Goal: Information Seeking & Learning: Learn about a topic

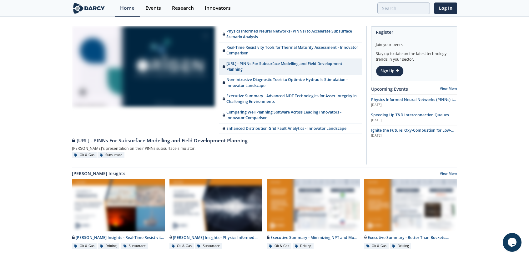
click at [84, 8] on img at bounding box center [89, 8] width 34 height 11
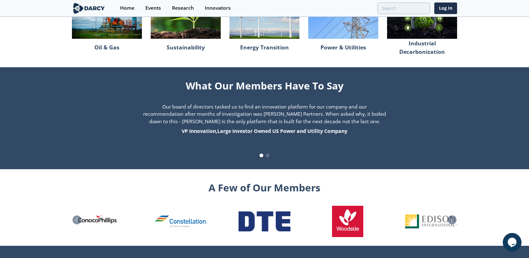
scroll to position [638, 0]
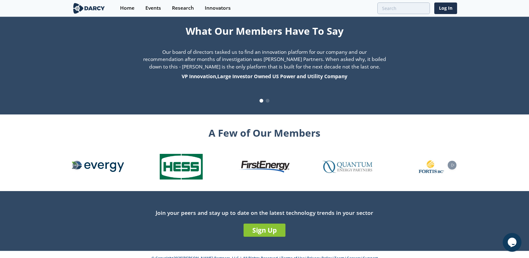
click at [348, 256] on link "Careers" at bounding box center [354, 258] width 14 height 5
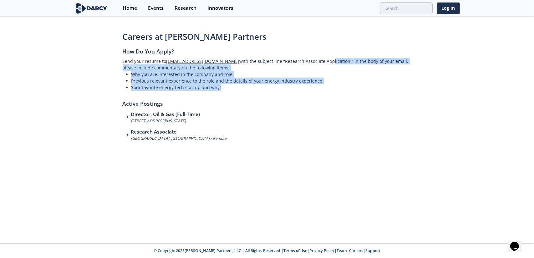
drag, startPoint x: 325, startPoint y: 62, endPoint x: 315, endPoint y: 86, distance: 26.1
click at [315, 86] on div "How Do You Apply? Send your resume to [EMAIL_ADDRESS][DOMAIN_NAME] with the sub…" at bounding box center [267, 107] width 289 height 120
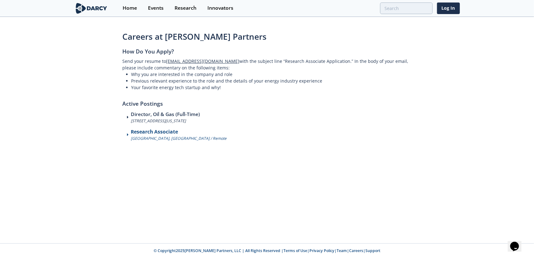
click at [142, 132] on h3 "Research Associate" at bounding box center [179, 132] width 96 height 8
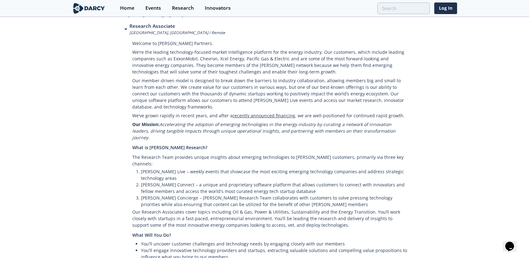
scroll to position [85, 0]
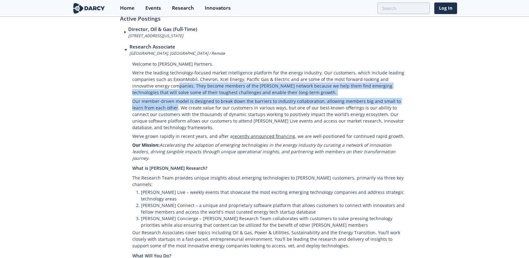
drag, startPoint x: 165, startPoint y: 110, endPoint x: 157, endPoint y: 89, distance: 23.1
click at [157, 89] on div "Welcome to [PERSON_NAME] Partners. We’re the leading technology-focused market …" at bounding box center [264, 251] width 289 height 391
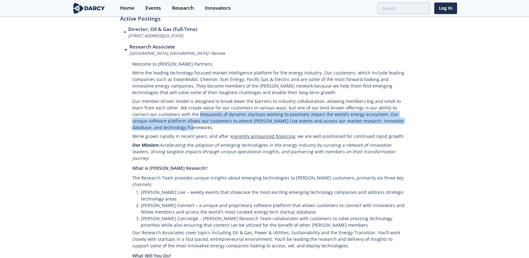
drag, startPoint x: 212, startPoint y: 129, endPoint x: 172, endPoint y: 112, distance: 43.7
click at [172, 112] on p "Our member-driven model is designed to break down the barriers to industry coll…" at bounding box center [270, 114] width 277 height 35
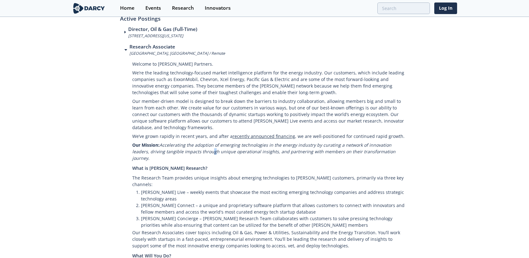
click at [191, 151] on em "Accelerating the adoption of emerging technologies in the energy industry by cu…" at bounding box center [263, 151] width 263 height 19
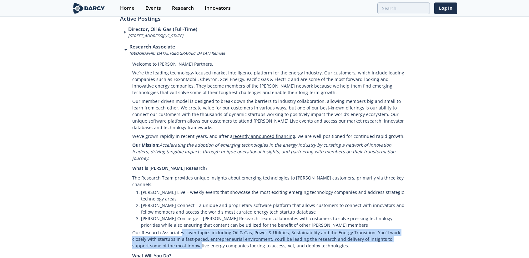
drag, startPoint x: 176, startPoint y: 214, endPoint x: 170, endPoint y: 226, distance: 13.3
click at [166, 232] on p "Our Research Associates cover topics including Oil & Gas, Power & Utilities, Su…" at bounding box center [270, 239] width 277 height 22
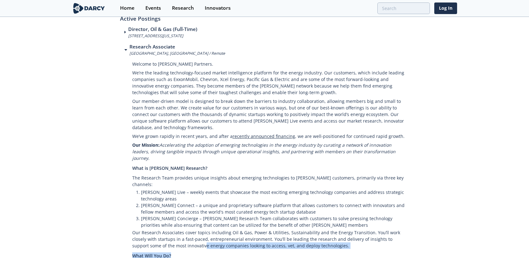
drag, startPoint x: 170, startPoint y: 235, endPoint x: 215, endPoint y: 243, distance: 45.2
click at [215, 243] on div "Welcome to Darcy Partners. We’re the leading technology-focused market intellig…" at bounding box center [264, 251] width 289 height 391
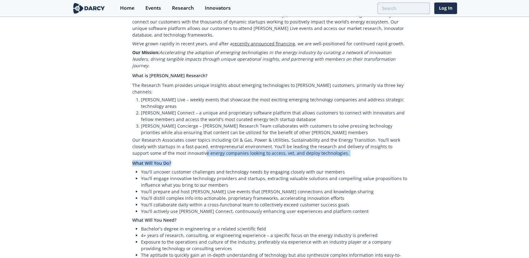
scroll to position [179, 0]
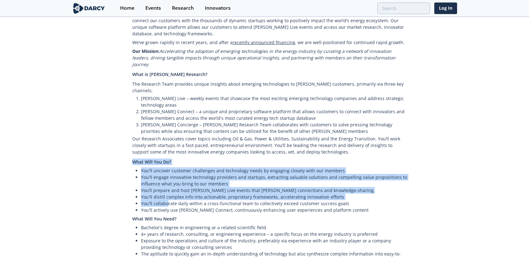
drag, startPoint x: 167, startPoint y: 192, endPoint x: 130, endPoint y: 152, distance: 54.0
click at [130, 152] on div "Welcome to Darcy Partners. We’re the leading technology-focused market intellig…" at bounding box center [264, 157] width 289 height 391
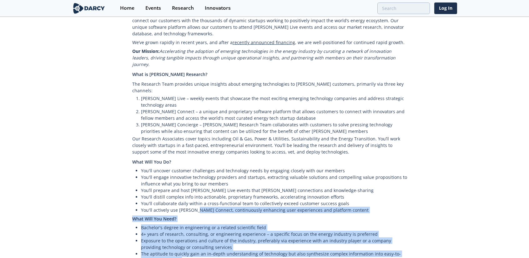
drag, startPoint x: 196, startPoint y: 198, endPoint x: 139, endPoint y: 252, distance: 78.3
click at [139, 252] on div "Welcome to Darcy Partners. We’re the leading technology-focused market intellig…" at bounding box center [264, 157] width 289 height 391
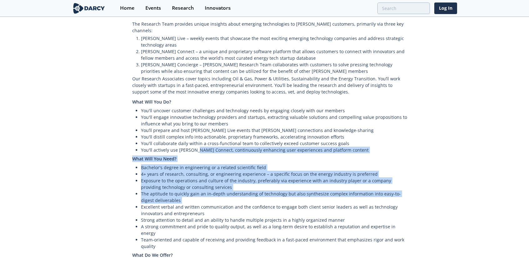
scroll to position [241, 0]
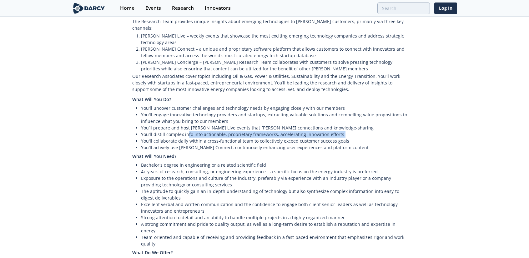
drag, startPoint x: 183, startPoint y: 119, endPoint x: 141, endPoint y: 129, distance: 43.4
click at [141, 129] on ul "You'll uncover customer challenges and technology needs by engaging closely wit…" at bounding box center [270, 128] width 277 height 46
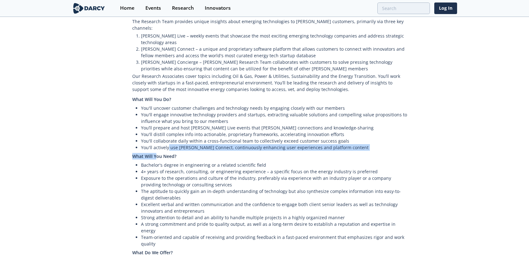
drag, startPoint x: 168, startPoint y: 135, endPoint x: 157, endPoint y: 138, distance: 11.7
click at [157, 138] on div "Welcome to Darcy Partners. We’re the leading technology-focused market intellig…" at bounding box center [264, 95] width 289 height 391
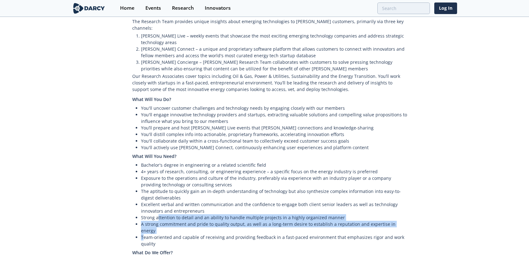
drag, startPoint x: 158, startPoint y: 205, endPoint x: 144, endPoint y: 215, distance: 16.8
click at [144, 215] on ul "Bachelor's degree in engineering or a related scientific field 4+ years of rese…" at bounding box center [270, 204] width 277 height 85
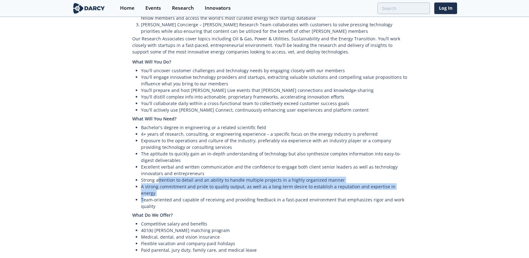
scroll to position [304, 0]
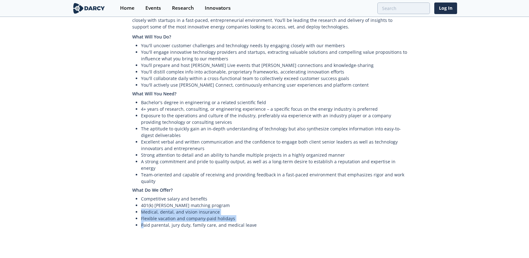
drag, startPoint x: 144, startPoint y: 212, endPoint x: 139, endPoint y: 195, distance: 18.8
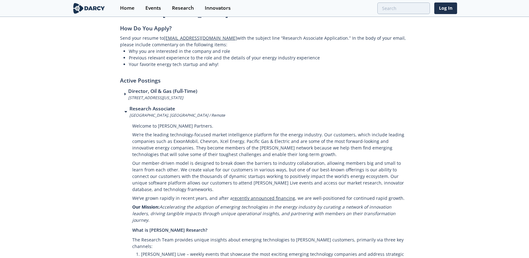
scroll to position [0, 0]
